Goal: Task Accomplishment & Management: Manage account settings

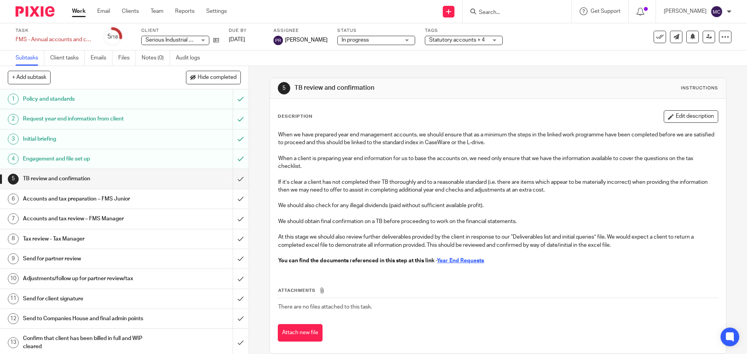
click at [138, 216] on h1 "Accounts and tax review – FMS Manager" at bounding box center [90, 219] width 135 height 12
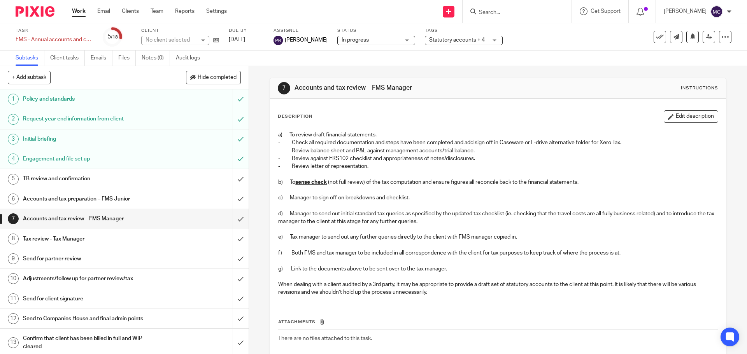
click at [158, 201] on div "Accounts and tax preparation – FMS Junior" at bounding box center [124, 199] width 202 height 12
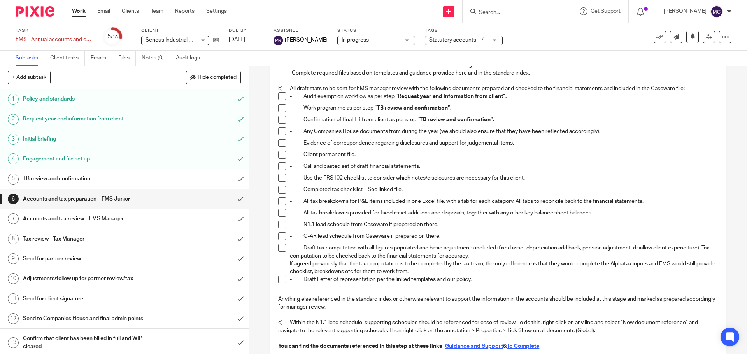
scroll to position [117, 0]
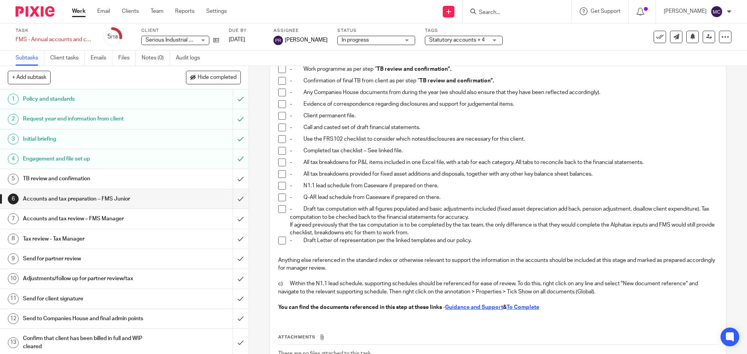
click at [135, 218] on h1 "Accounts and tax review – FMS Manager" at bounding box center [90, 219] width 135 height 12
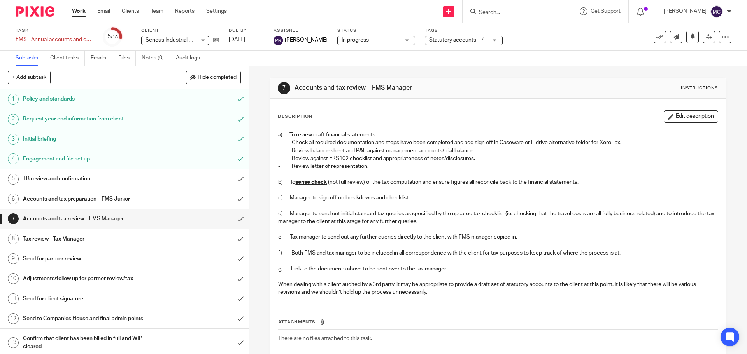
scroll to position [43, 0]
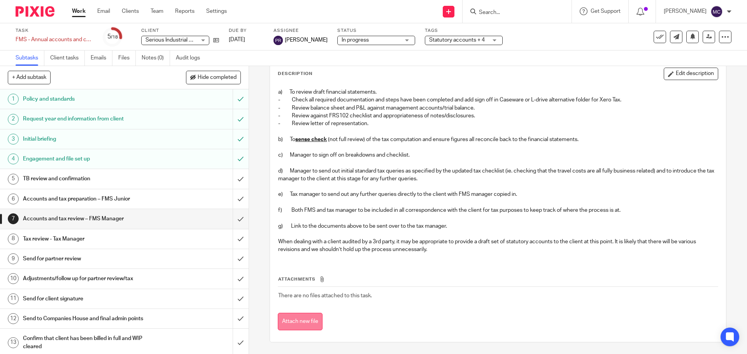
click at [308, 321] on button "Attach new file" at bounding box center [300, 322] width 45 height 18
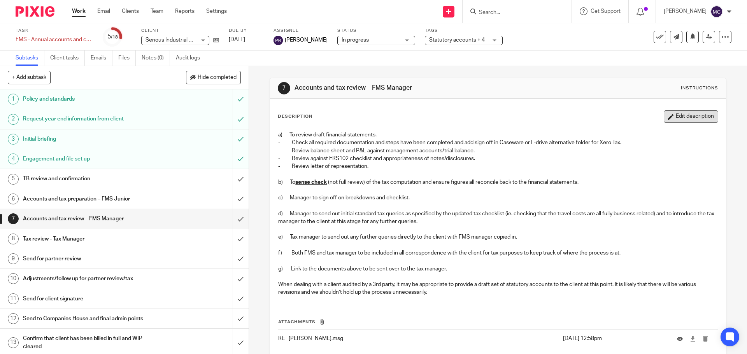
click at [667, 116] on button "Edit description" at bounding box center [690, 116] width 54 height 12
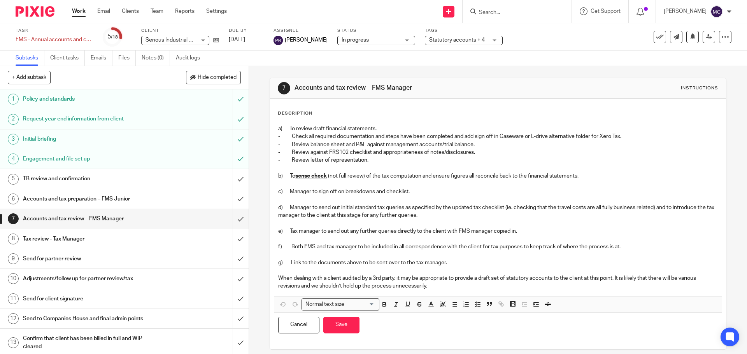
scroll to position [7, 0]
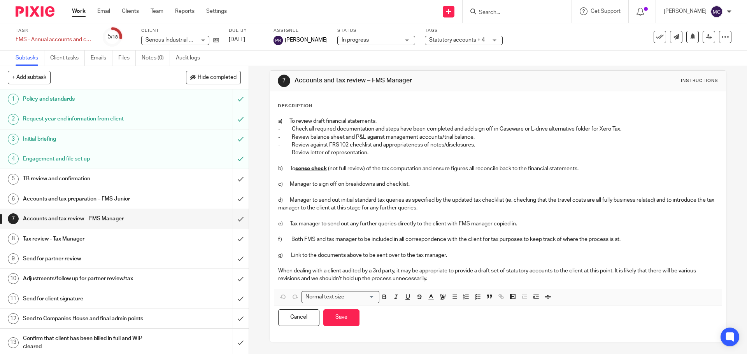
click at [436, 279] on p "When dealing with a client audited by a 3rd party, it may be appropriate to pro…" at bounding box center [497, 275] width 439 height 16
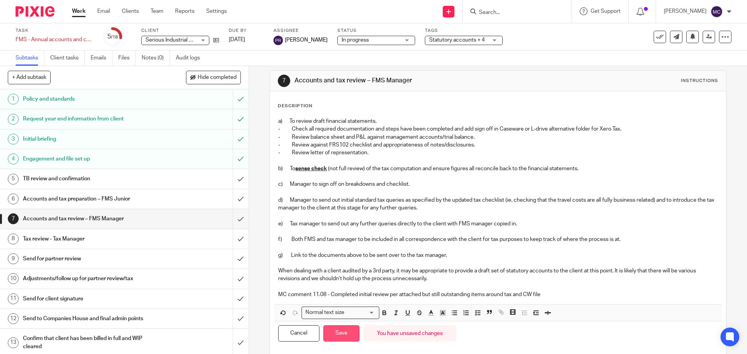
click at [334, 337] on button "Save" at bounding box center [341, 334] width 36 height 17
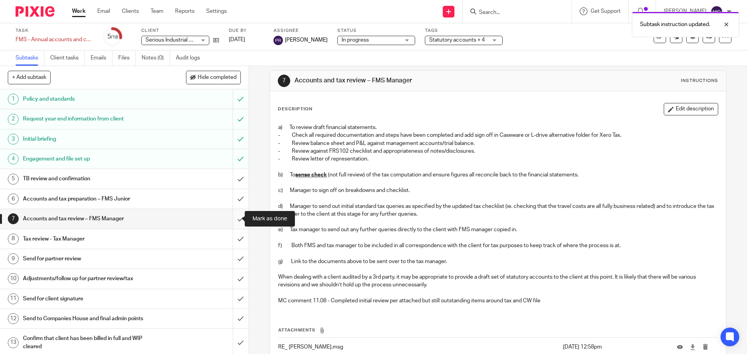
click at [233, 221] on input "submit" at bounding box center [124, 218] width 249 height 19
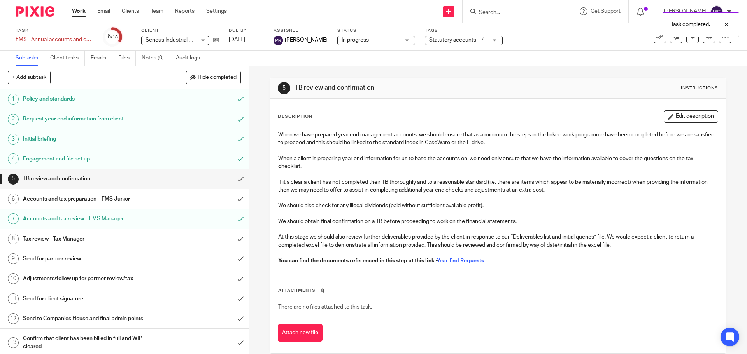
click at [475, 37] on div "Task completed." at bounding box center [556, 23] width 366 height 30
click at [476, 39] on span "Statutory accounts + 4" at bounding box center [458, 40] width 58 height 8
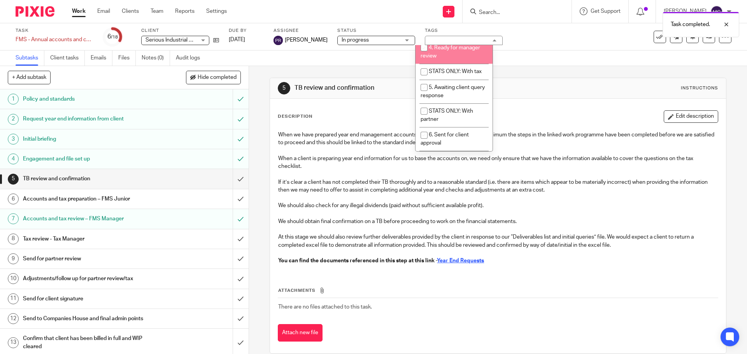
scroll to position [156, 0]
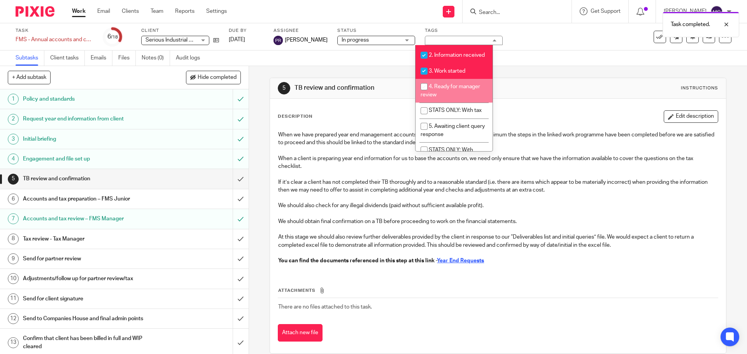
click at [455, 100] on li "4. Ready for manager review" at bounding box center [453, 91] width 77 height 24
checkbox input "true"
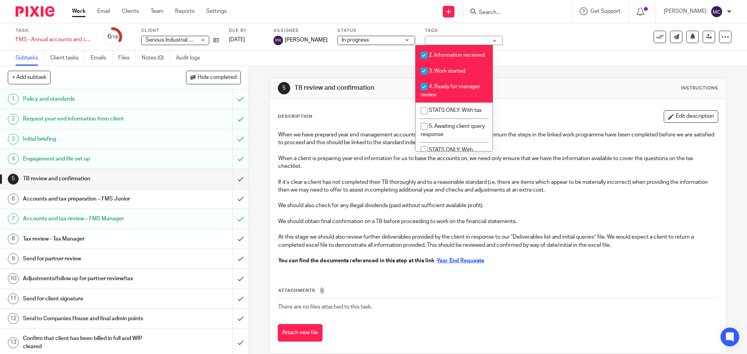
scroll to position [194, 0]
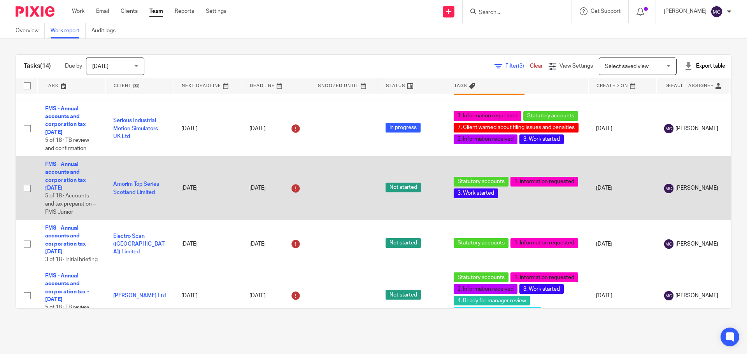
scroll to position [350, 0]
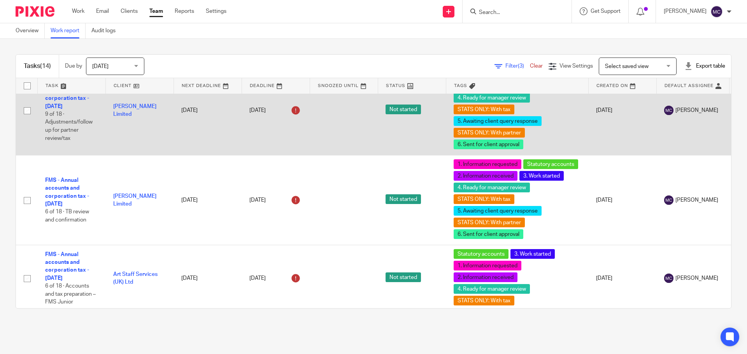
scroll to position [803, 0]
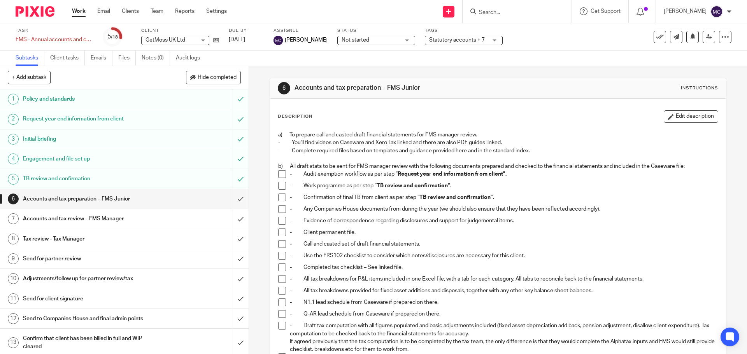
click at [448, 39] on span "Statutory accounts + 7" at bounding box center [457, 39] width 56 height 5
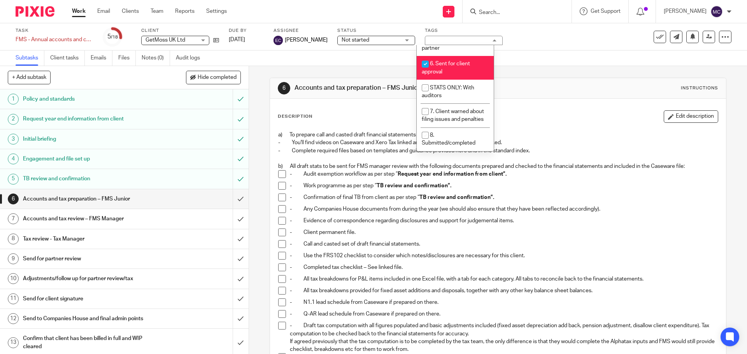
scroll to position [282, 0]
click at [451, 84] on li "STATS ONLY: With auditors" at bounding box center [455, 92] width 77 height 24
checkbox input "true"
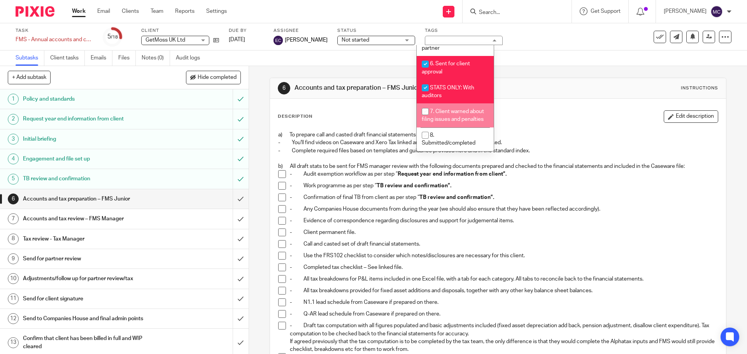
click at [266, 75] on div "6 Accounts and tax preparation – FMS Junior Instructions Description Edit descr…" at bounding box center [498, 210] width 498 height 288
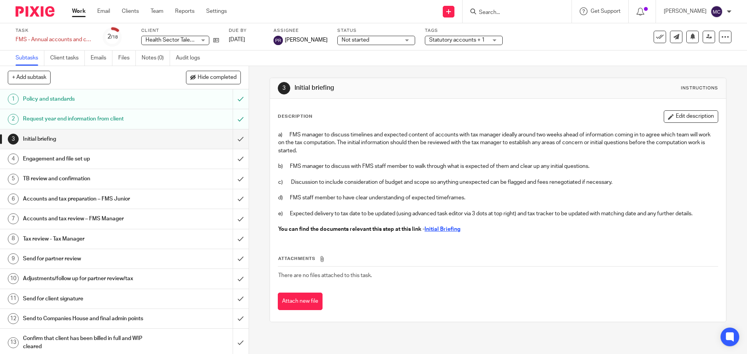
click at [458, 42] on span "Statutory accounts + 1" at bounding box center [457, 39] width 56 height 5
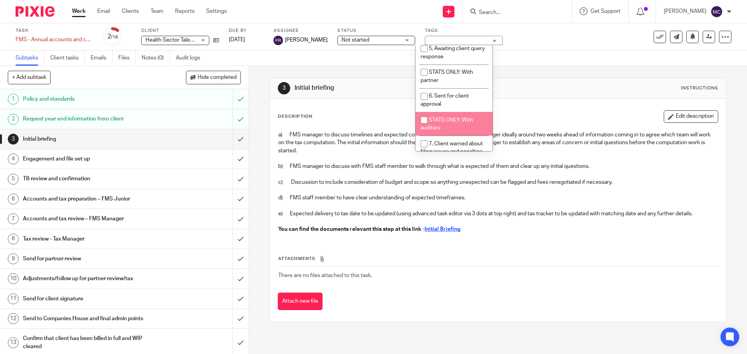
scroll to position [272, 0]
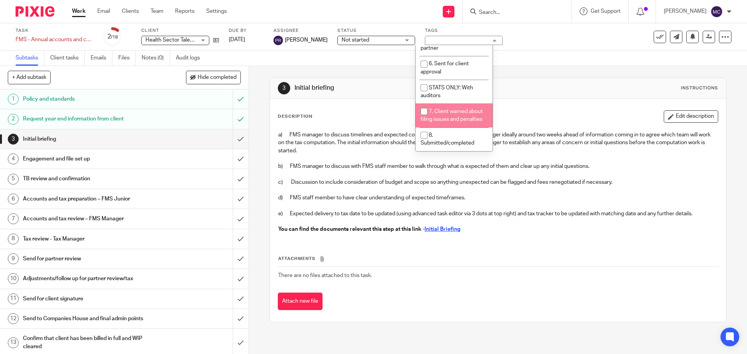
click at [458, 123] on span "7. Client warned about filing issues and penalties" at bounding box center [451, 116] width 62 height 14
checkbox input "true"
